Goal: Task Accomplishment & Management: Manage account settings

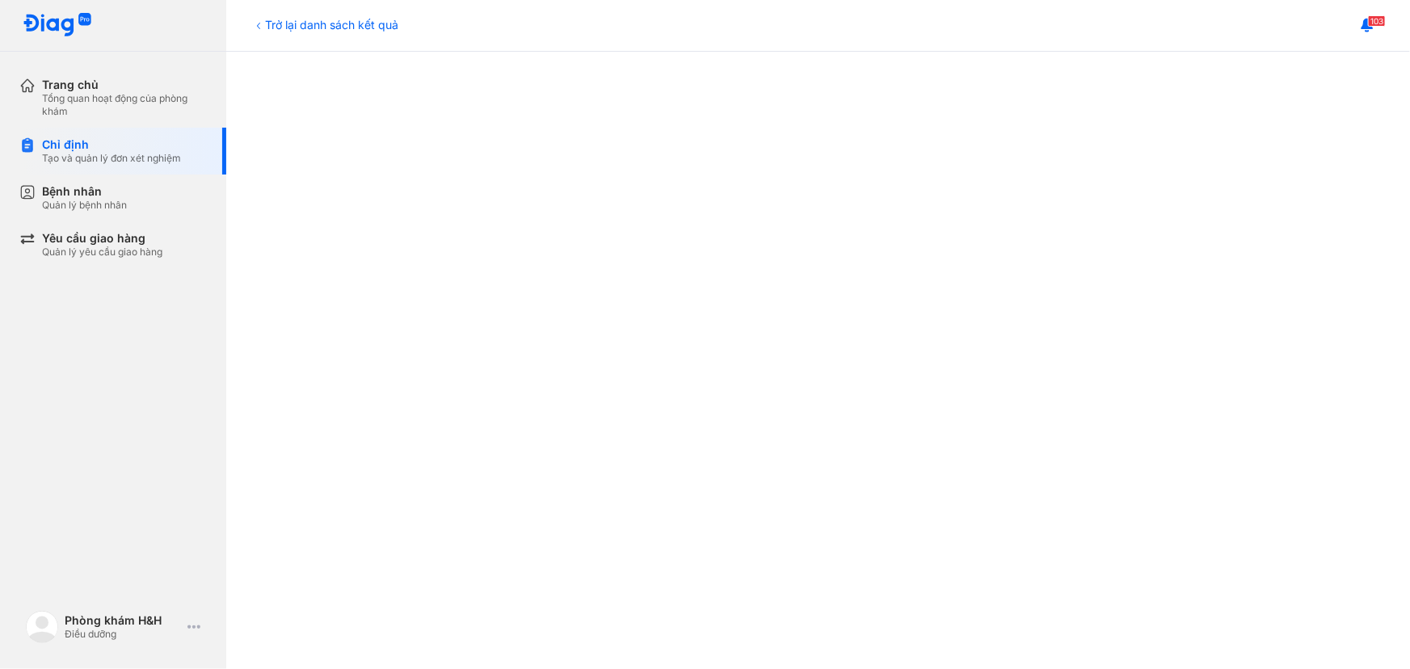
scroll to position [293, 0]
click at [1291, 389] on div at bounding box center [818, 570] width 1119 height 1162
click at [308, 252] on div at bounding box center [818, 571] width 1119 height 1162
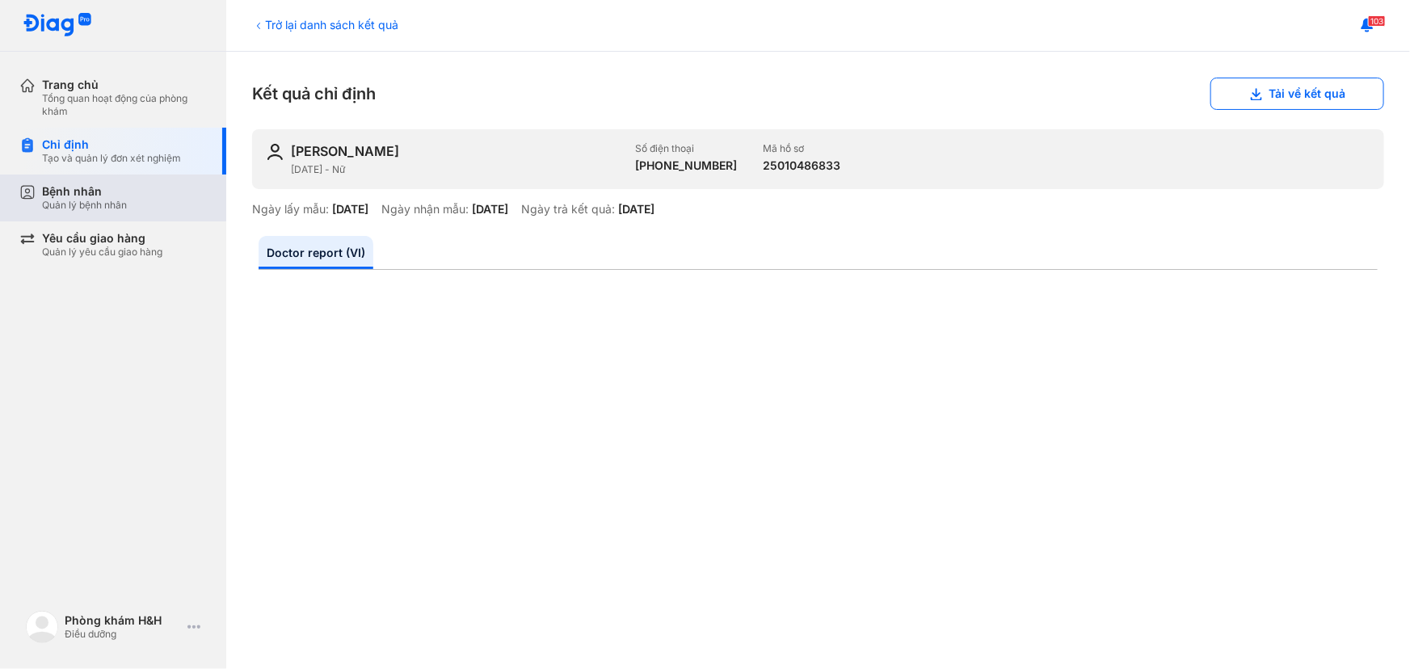
click at [144, 204] on div "Bệnh nhân Quản lý bệnh nhân" at bounding box center [124, 197] width 165 height 27
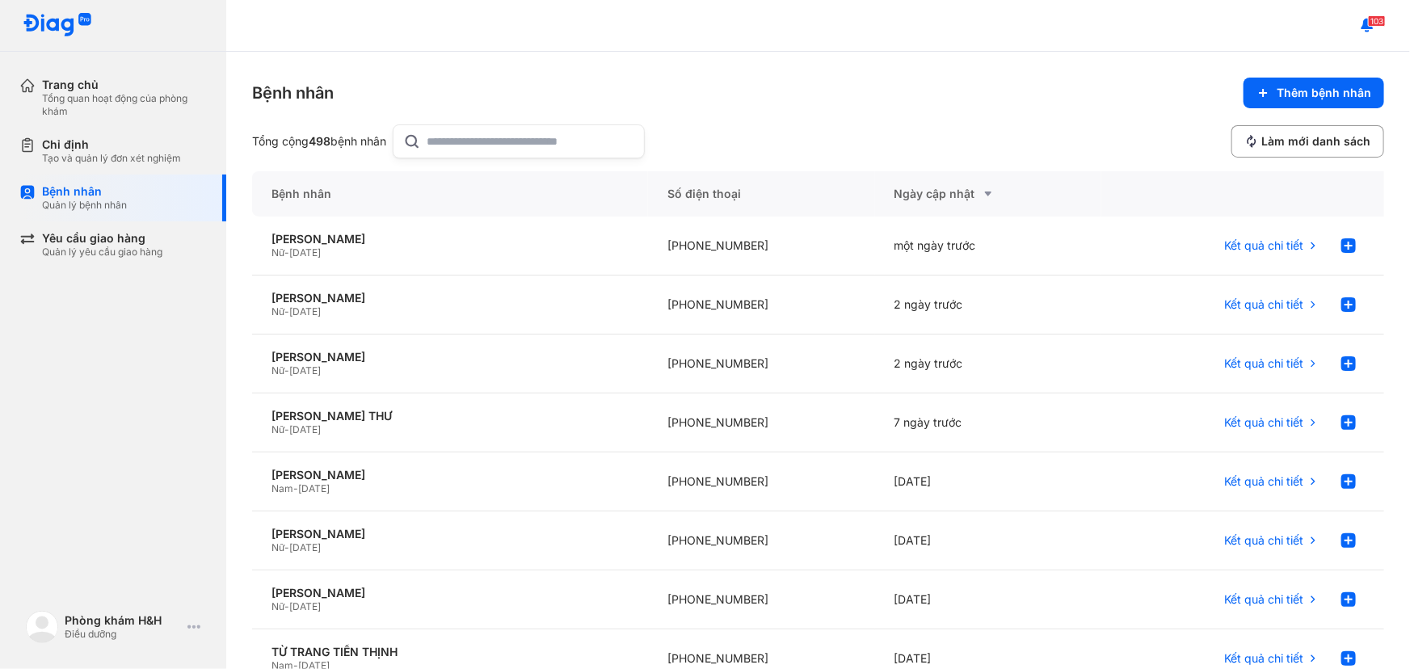
click at [549, 145] on input "text" at bounding box center [530, 141] width 207 height 32
type input "*"
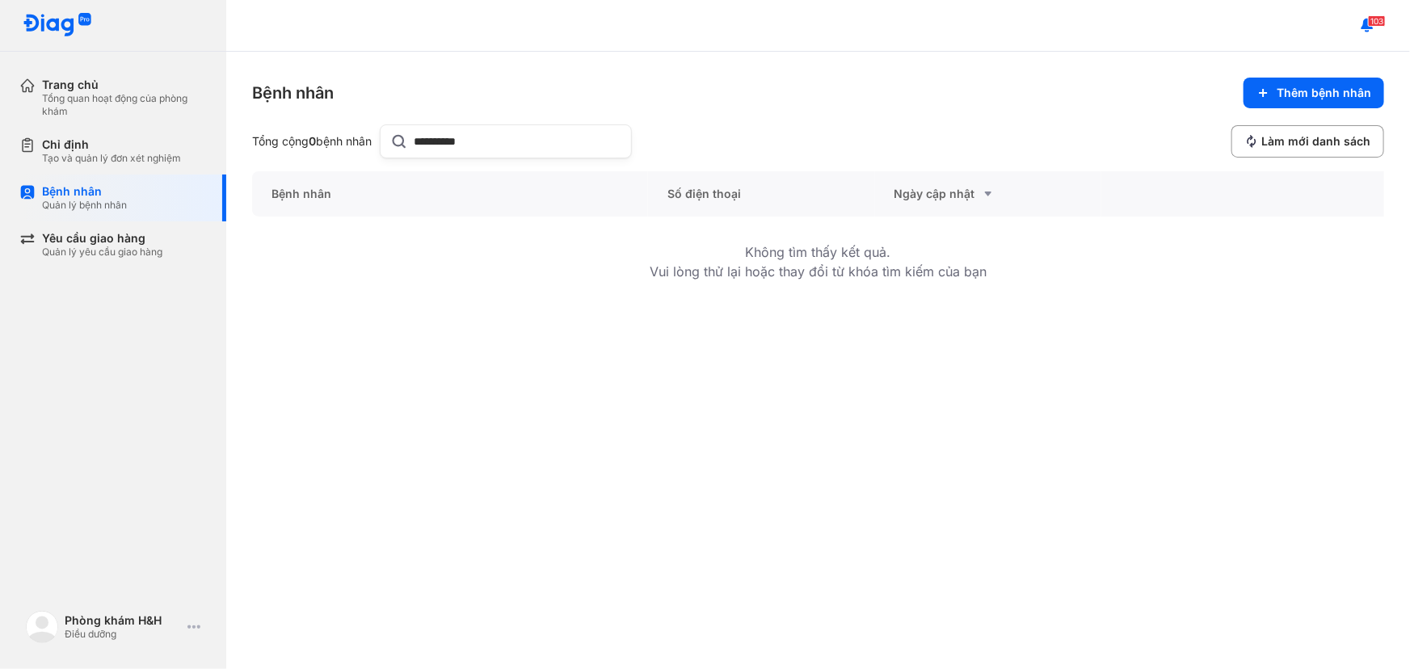
type input "**********"
